Goal: Task Accomplishment & Management: Manage account settings

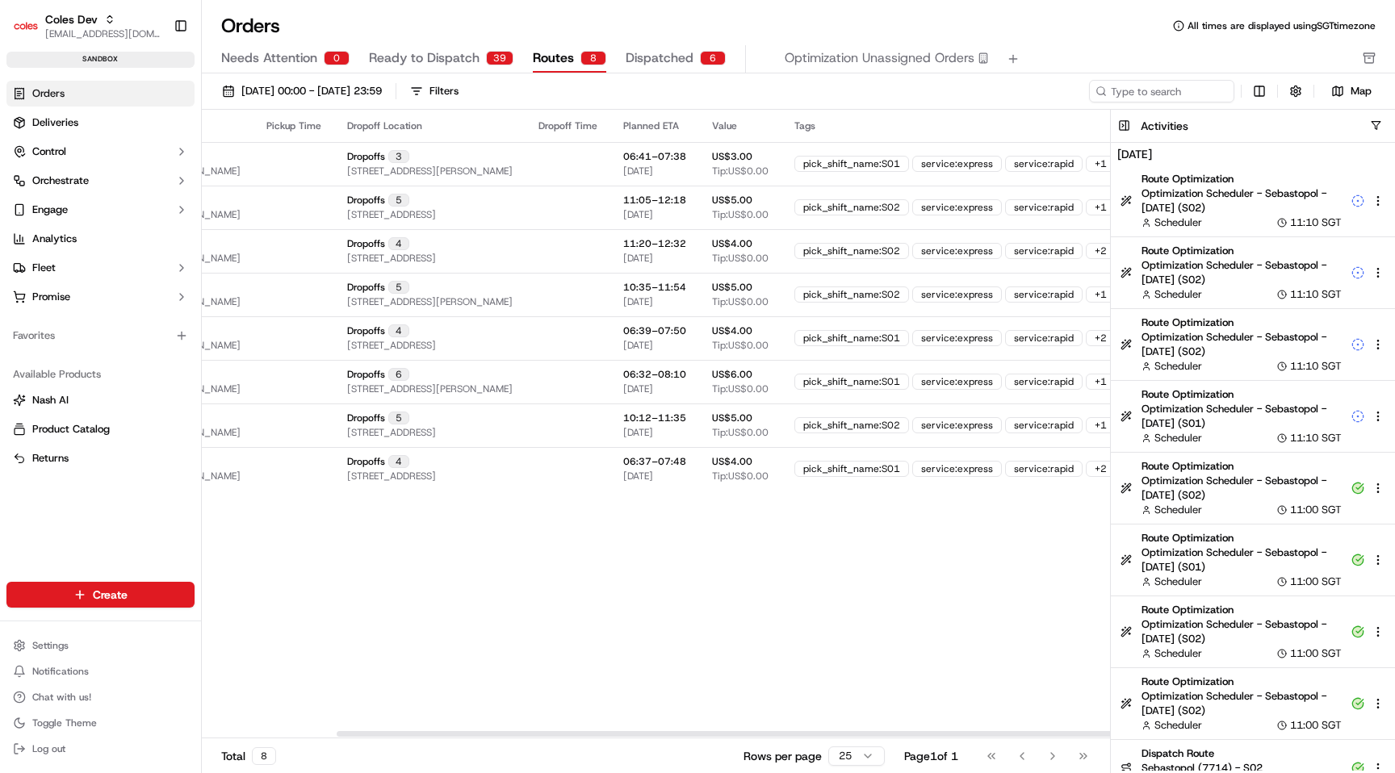
scroll to position [0, 457]
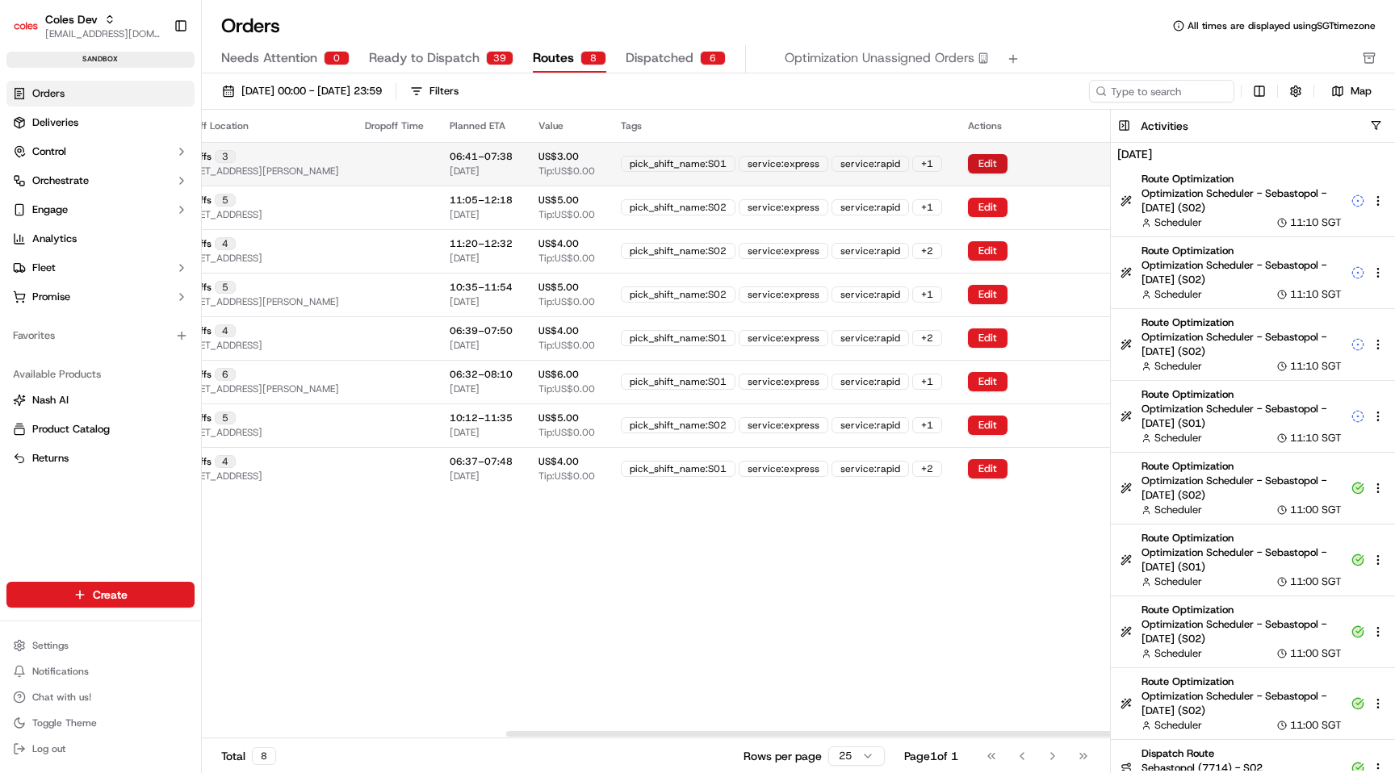
click at [976, 154] on button "Edit" at bounding box center [988, 163] width 40 height 19
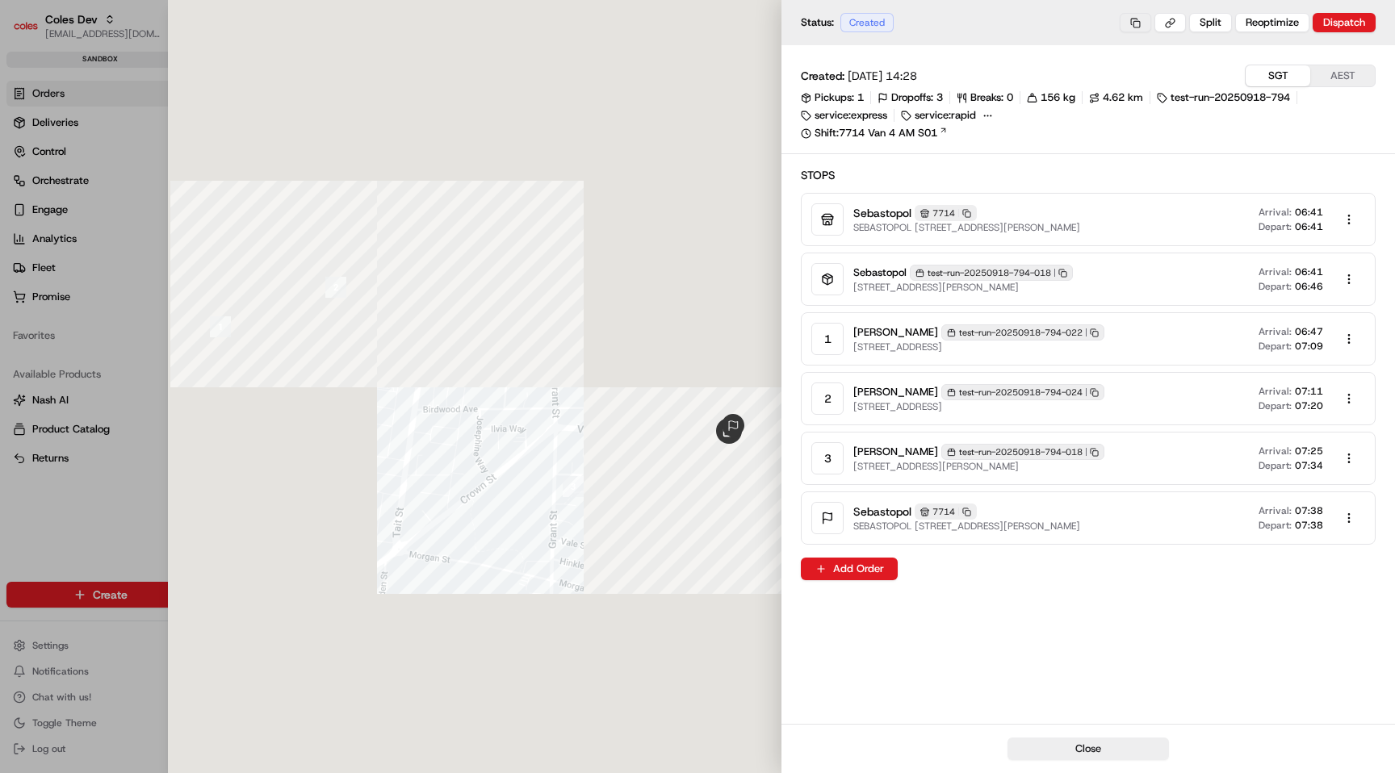
click at [1131, 19] on button at bounding box center [1135, 22] width 31 height 19
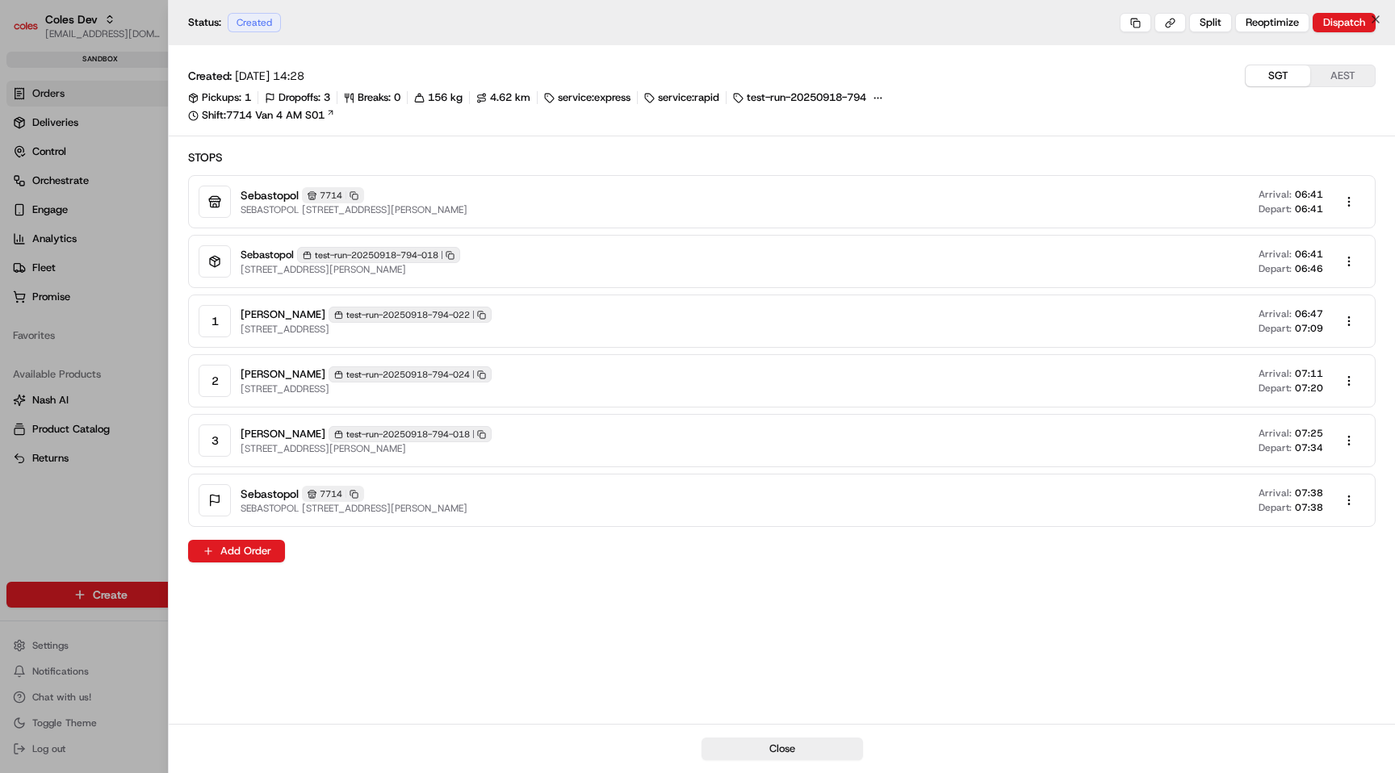
click at [111, 338] on div at bounding box center [697, 386] width 1395 height 773
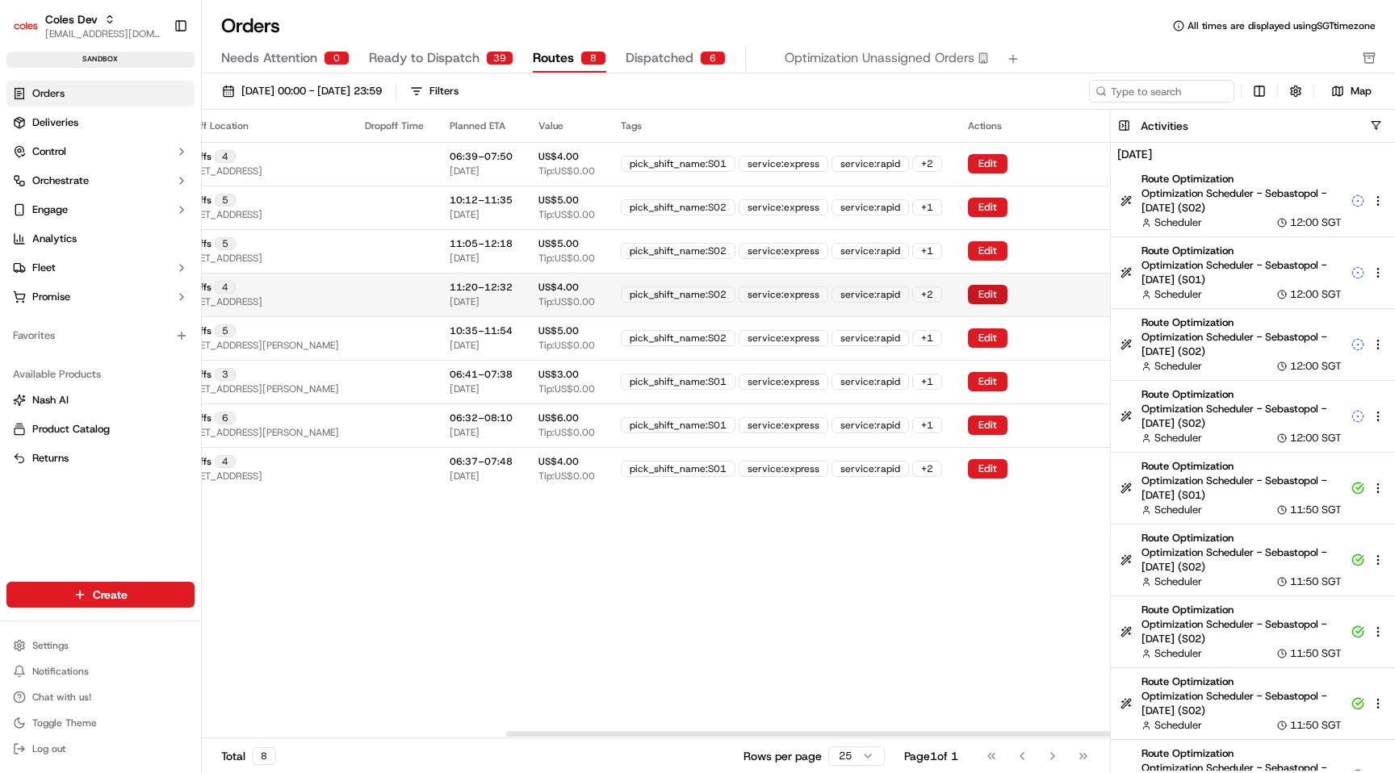
click at [989, 295] on button "Edit" at bounding box center [988, 294] width 40 height 19
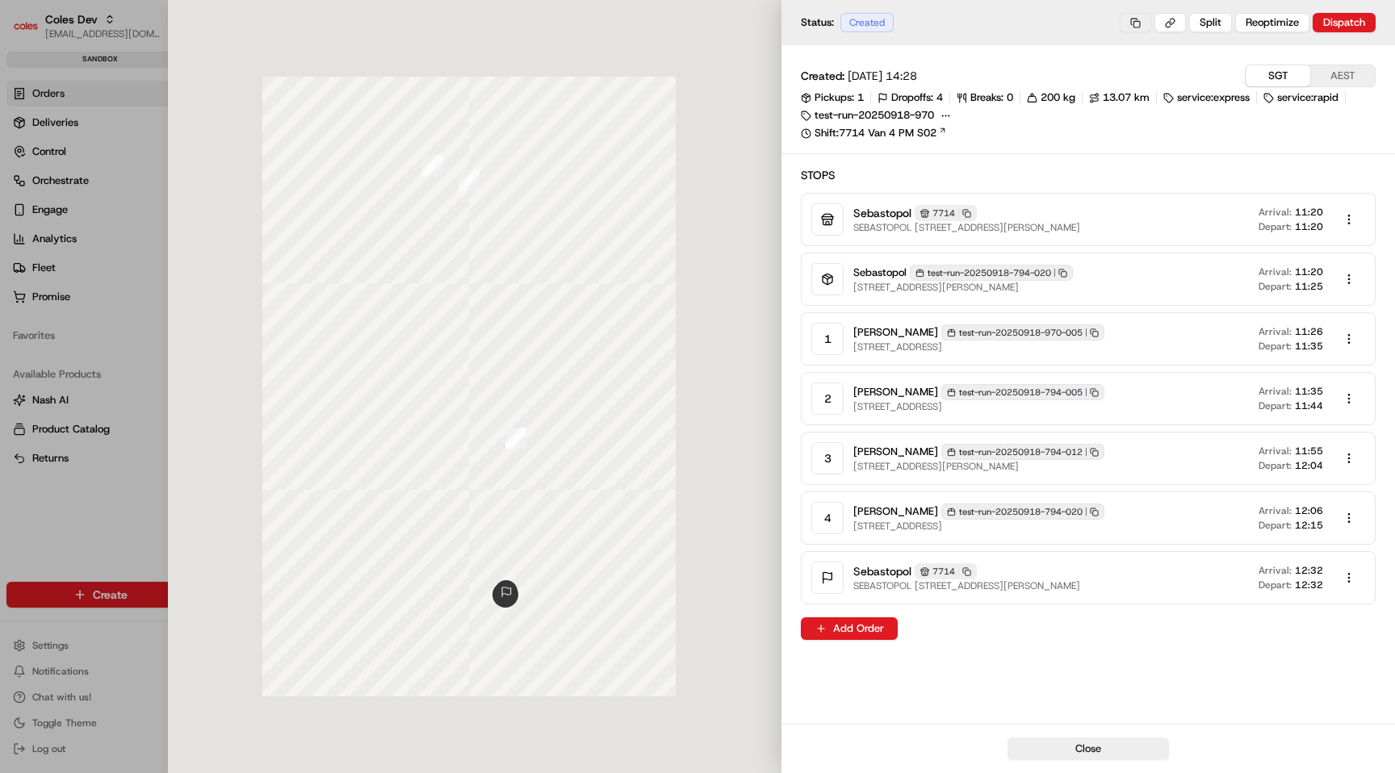
click at [1136, 22] on button at bounding box center [1135, 22] width 31 height 19
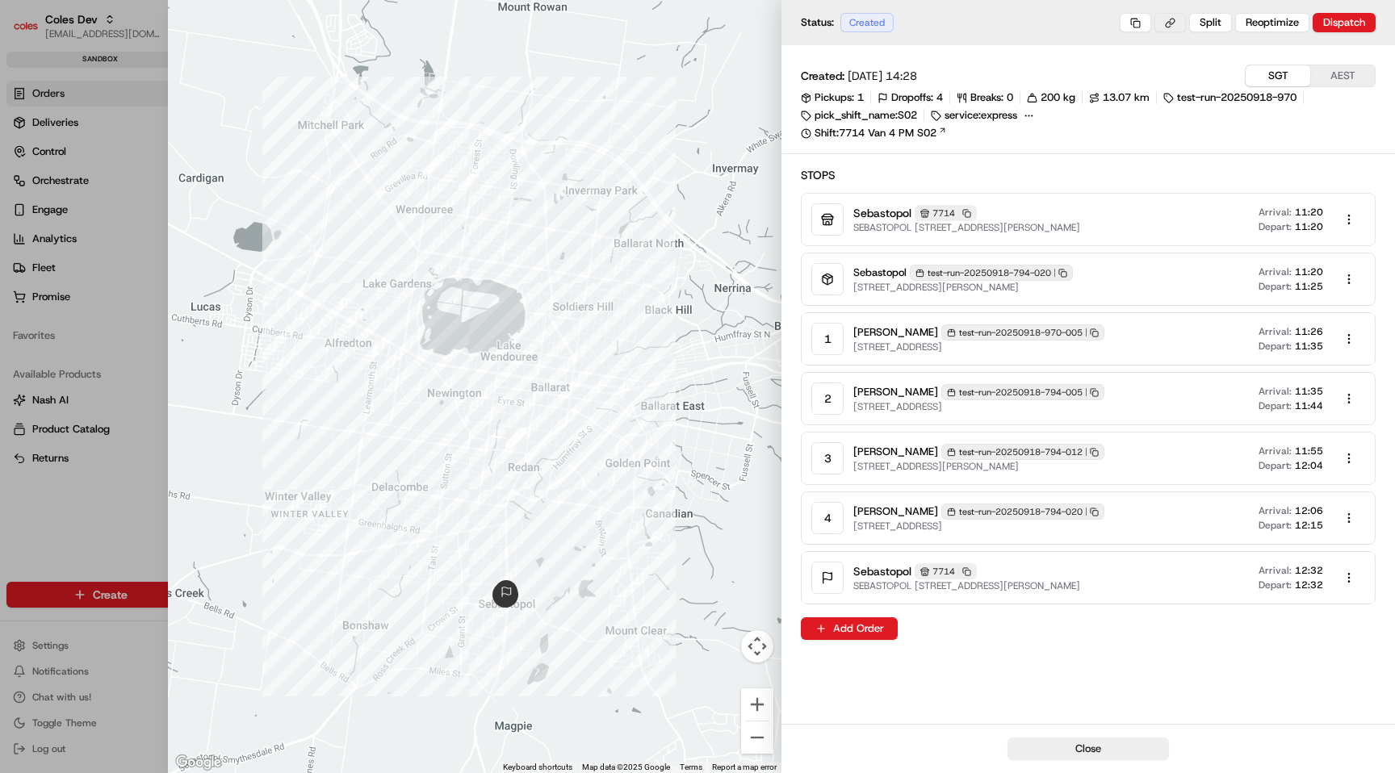
click at [1169, 25] on button at bounding box center [1169, 22] width 31 height 19
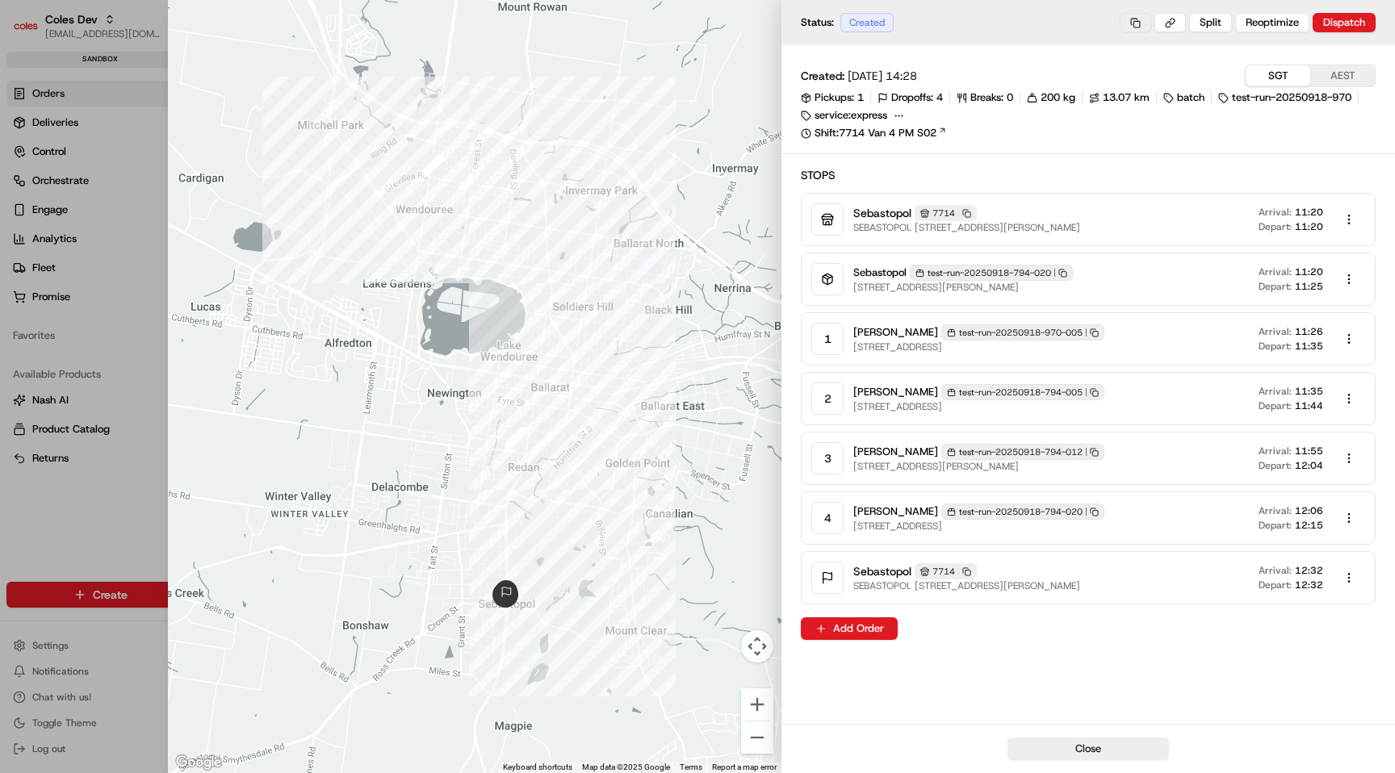
click at [1143, 23] on button at bounding box center [1135, 22] width 31 height 19
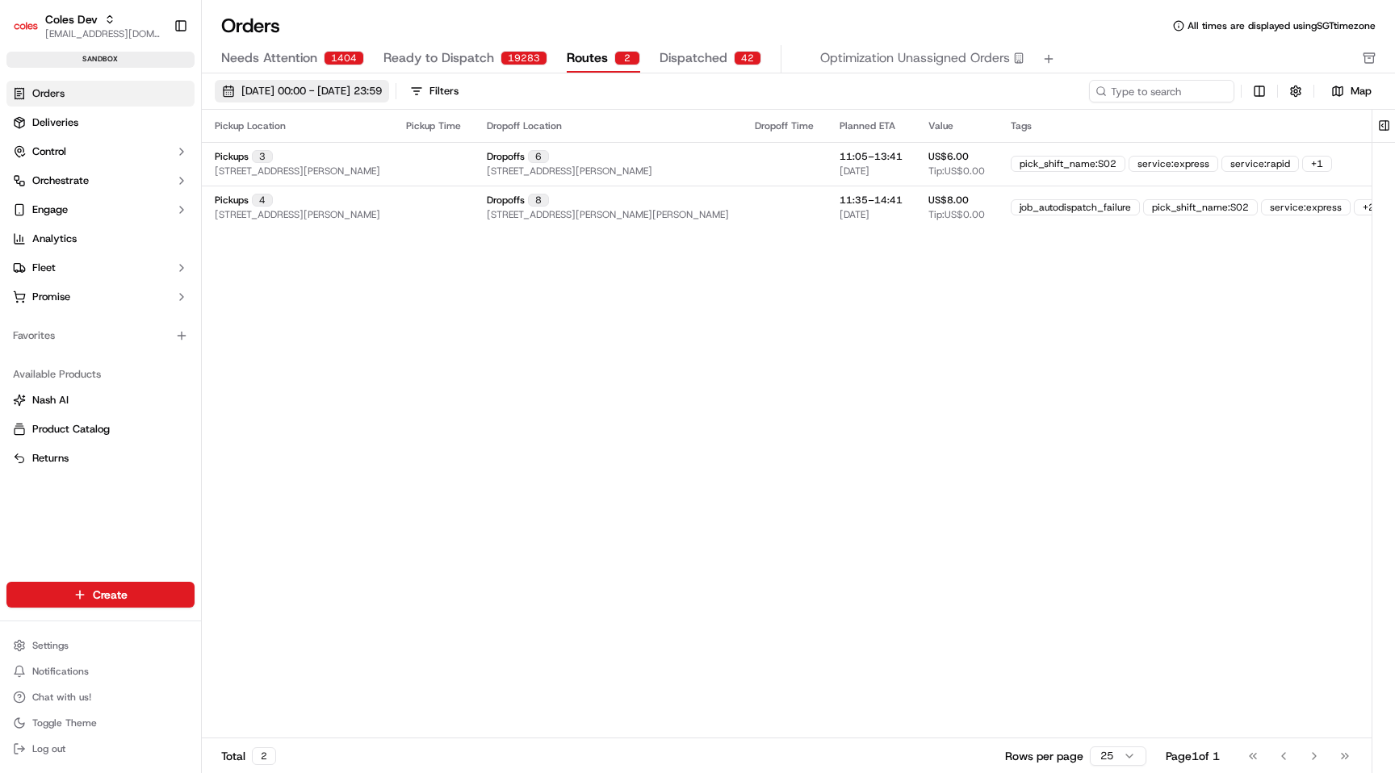
click at [382, 86] on span "[DATE] 00:00 - [DATE] 23:59" at bounding box center [311, 91] width 140 height 15
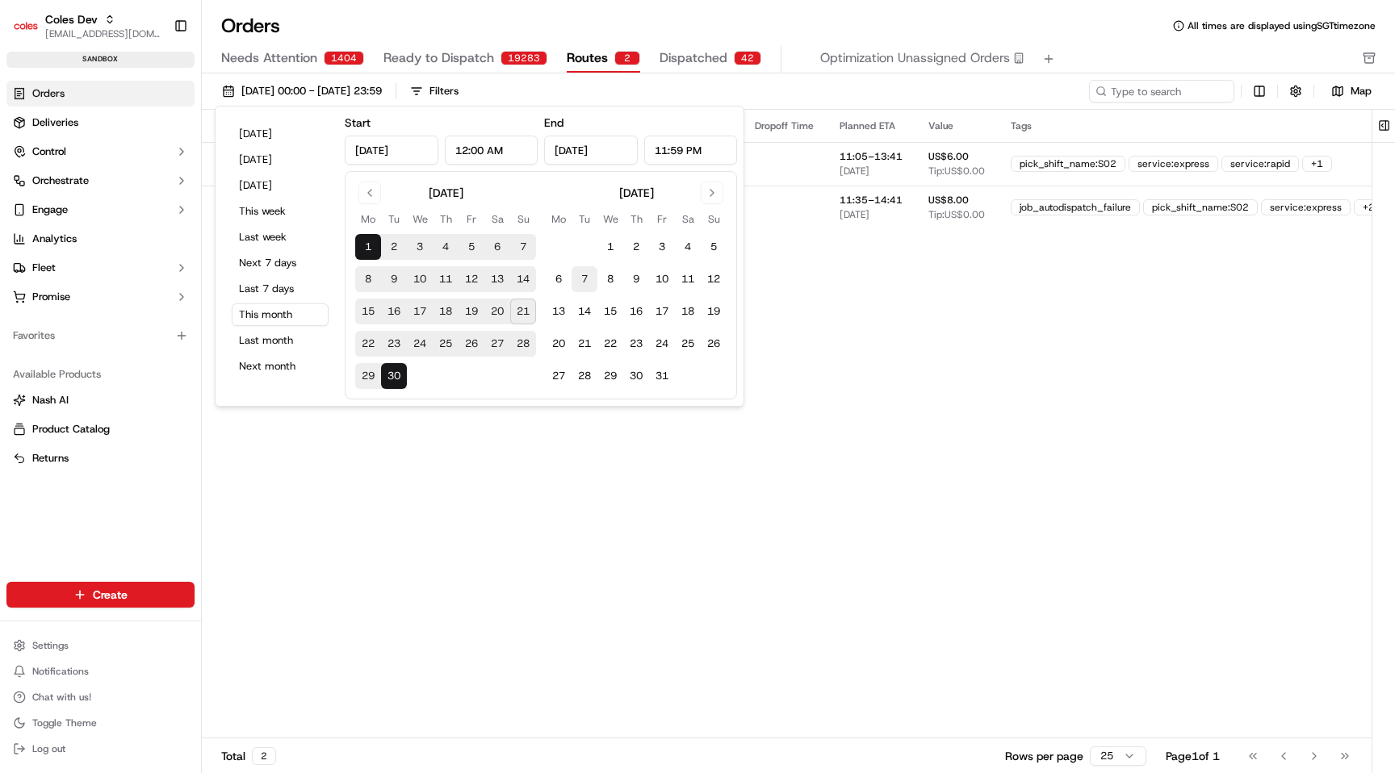
click at [587, 282] on button "7" at bounding box center [584, 279] width 26 height 26
type input "Oct 7, 2025"
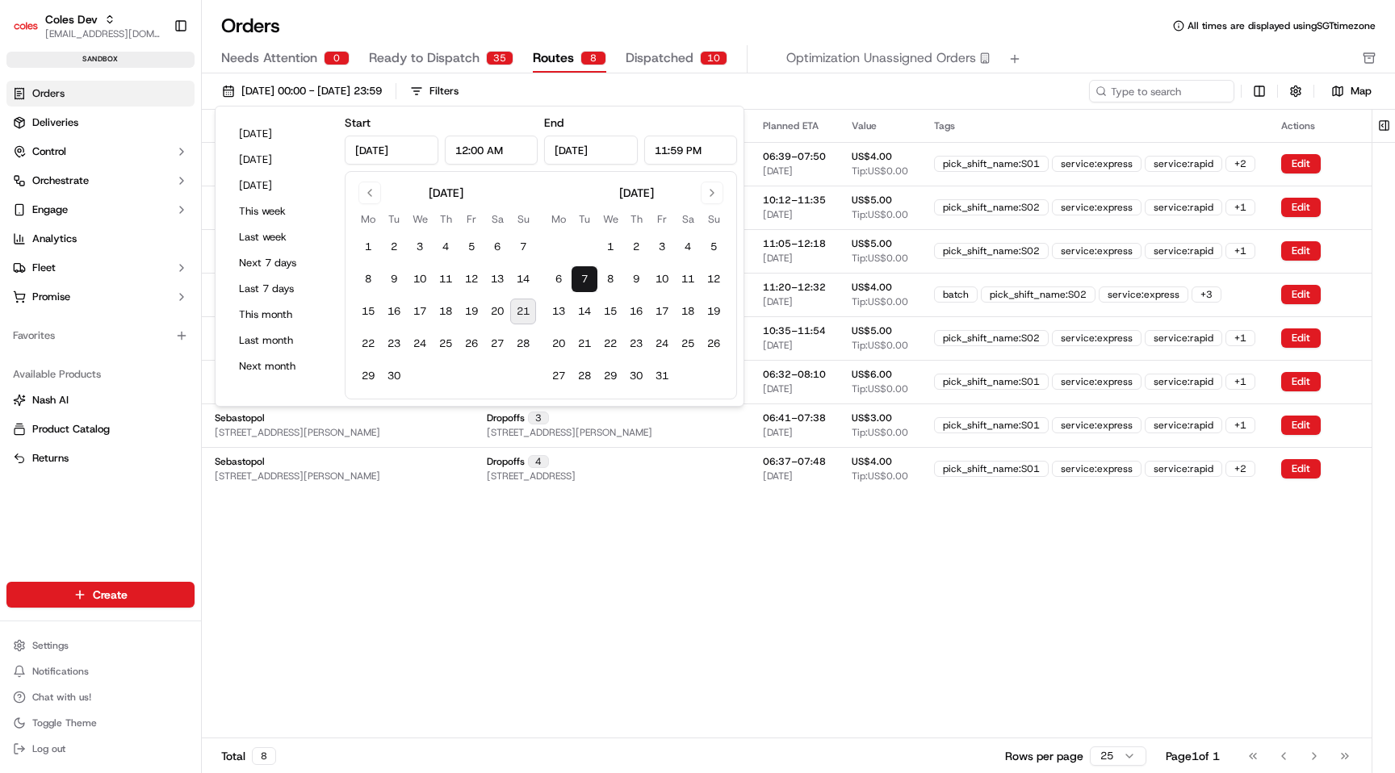
click at [709, 535] on div "Pickup Location Pickup Time Dropoff Location Dropoff Time Planned ETA Value Tag…" at bounding box center [812, 424] width 1221 height 628
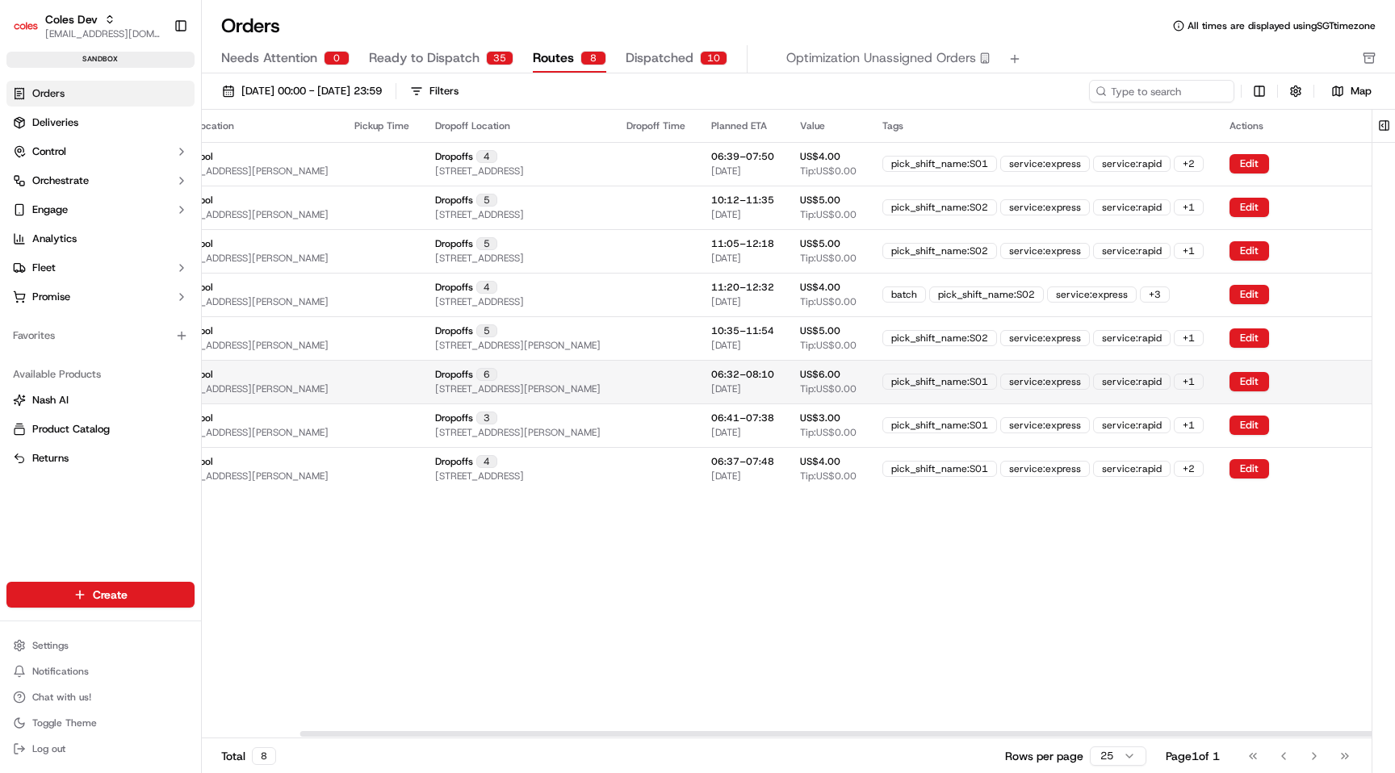
scroll to position [0, 195]
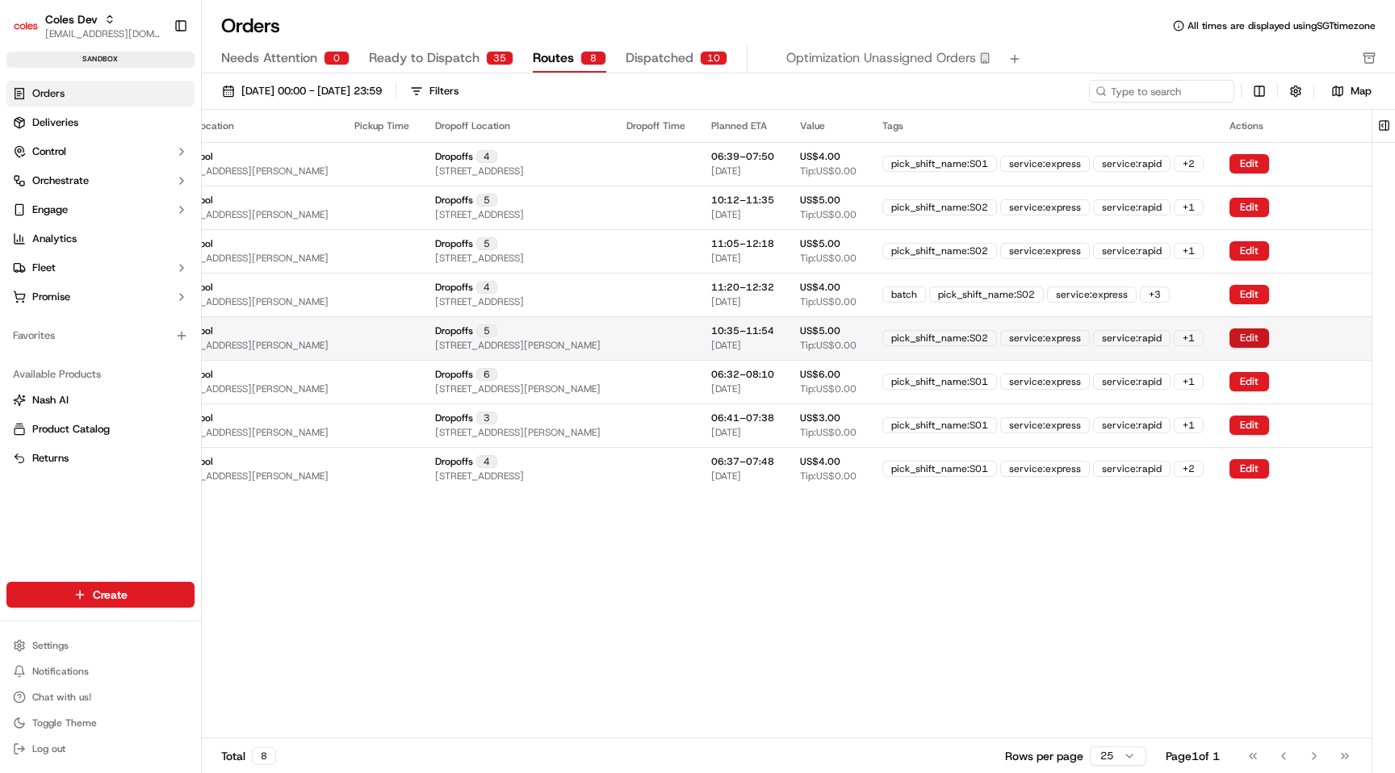
click at [1248, 340] on button "Edit" at bounding box center [1249, 338] width 40 height 19
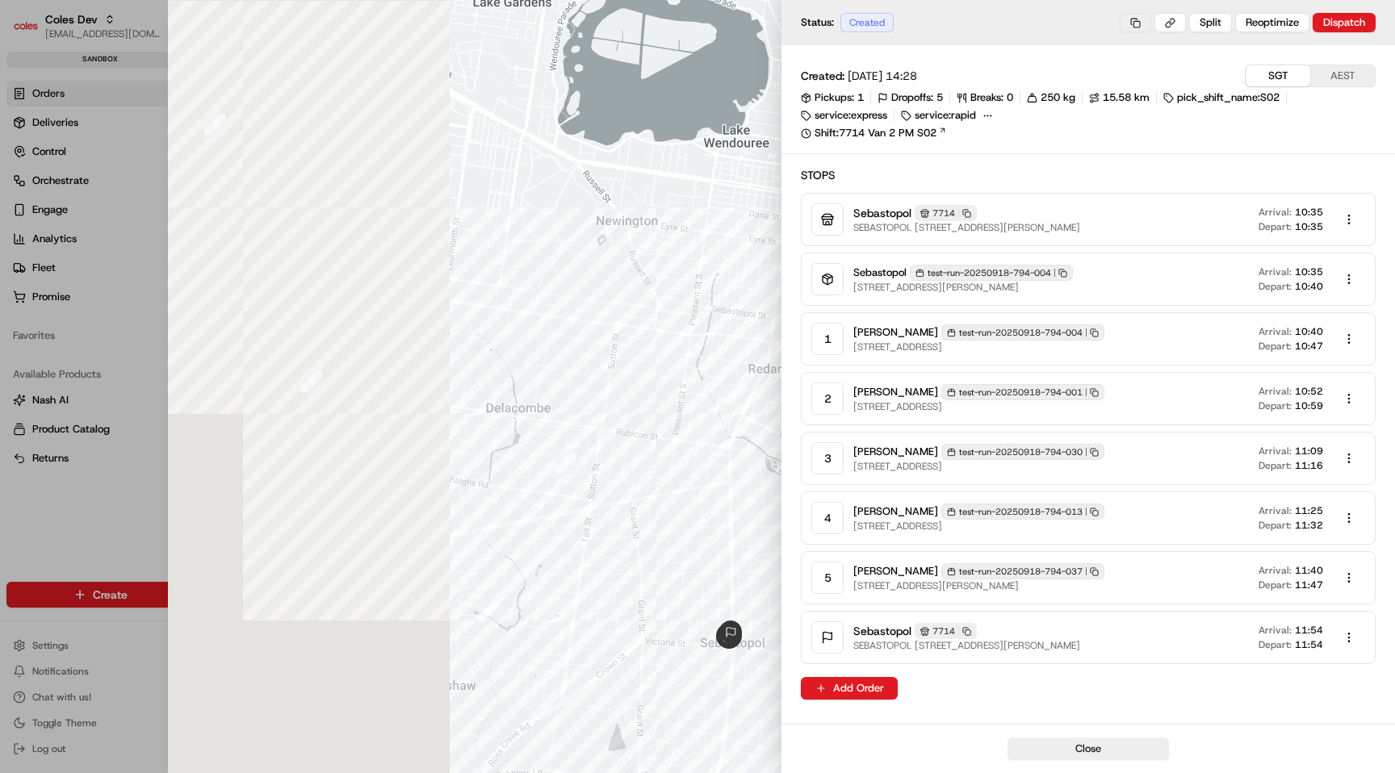
click at [1136, 27] on button at bounding box center [1135, 22] width 31 height 19
